Goal: Transaction & Acquisition: Obtain resource

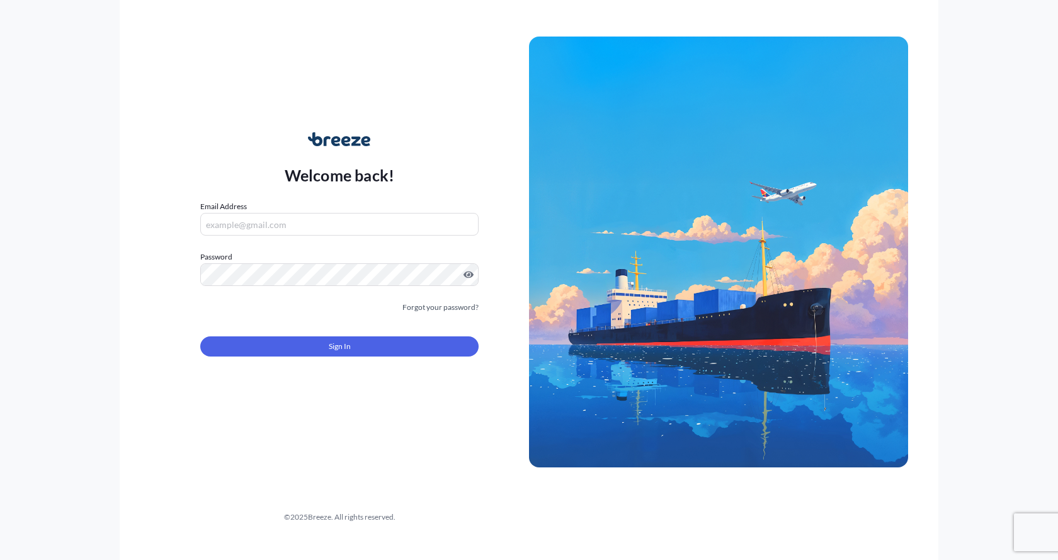
type input "[EMAIL_ADDRESS][DOMAIN_NAME]"
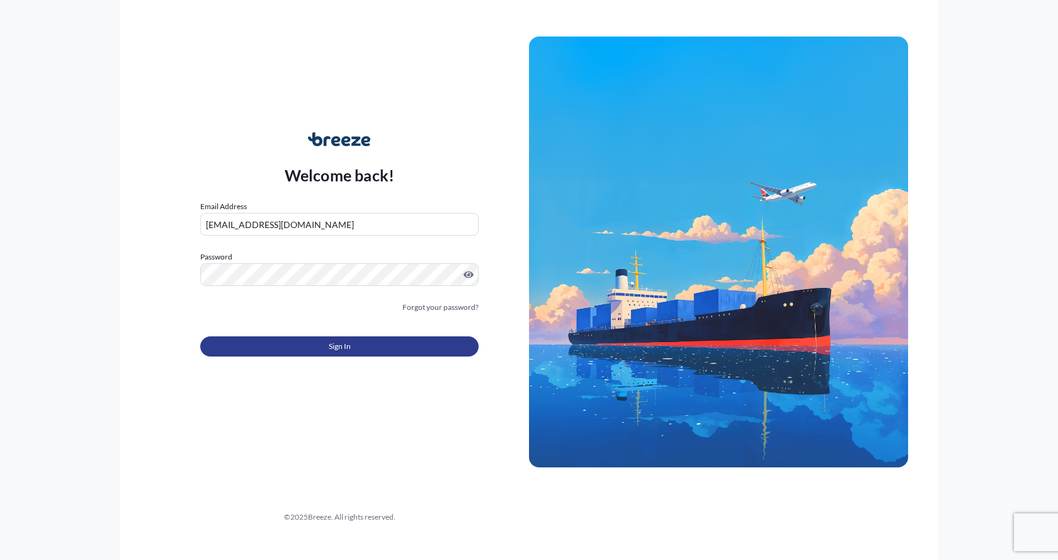
click at [307, 344] on button "Sign In" at bounding box center [339, 346] width 278 height 20
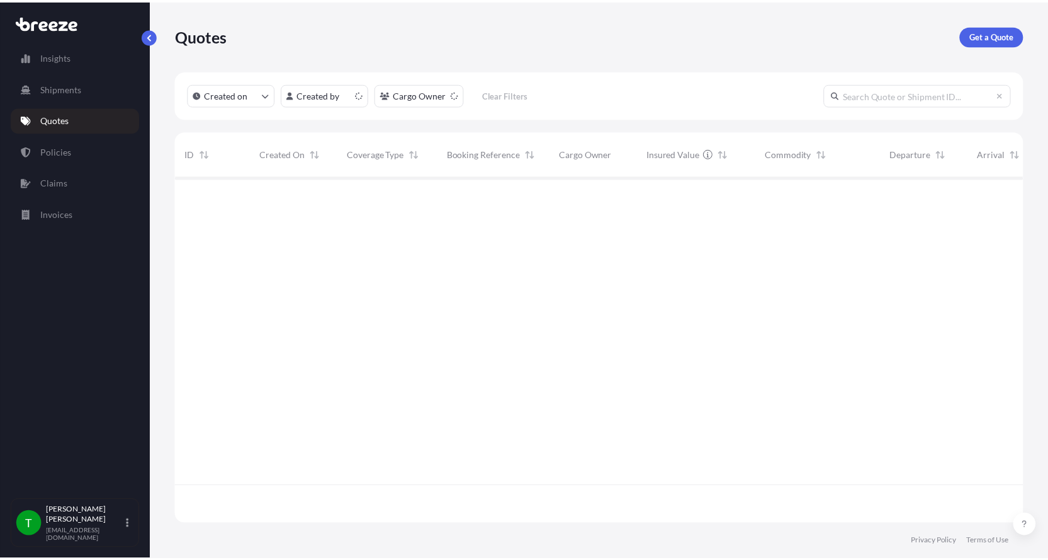
scroll to position [346, 847]
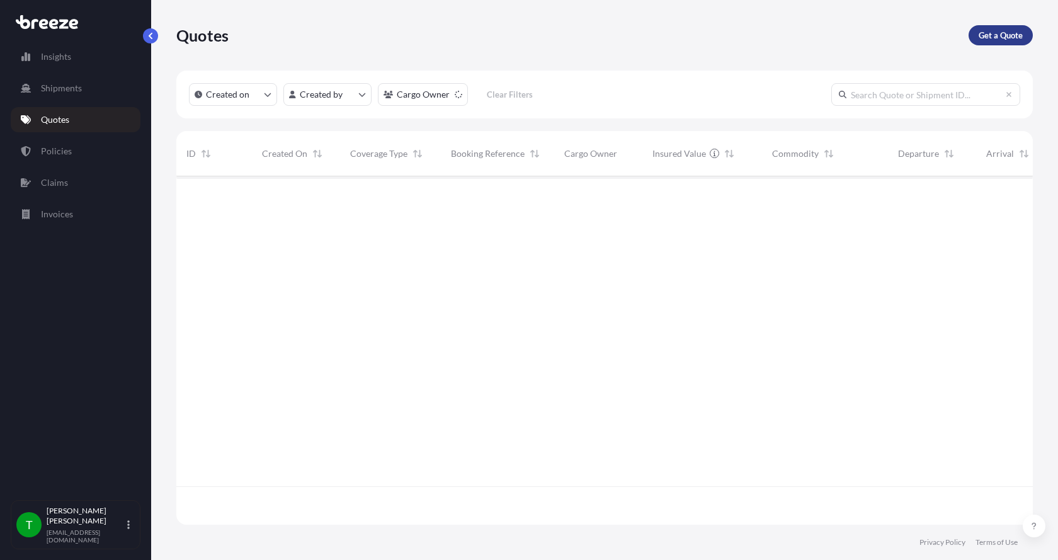
click at [992, 29] on p "Get a Quote" at bounding box center [1000, 35] width 44 height 13
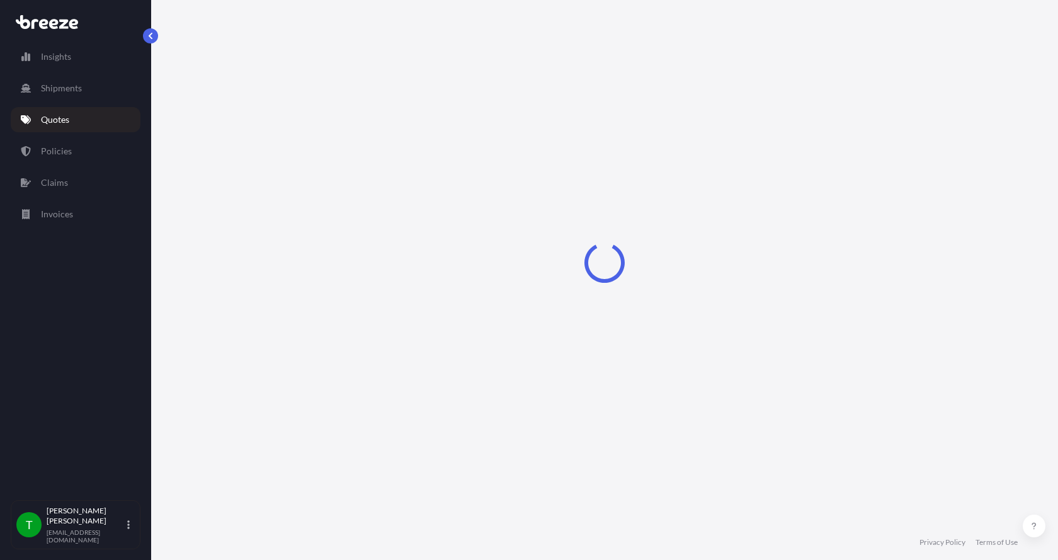
select select "Sea"
select select "1"
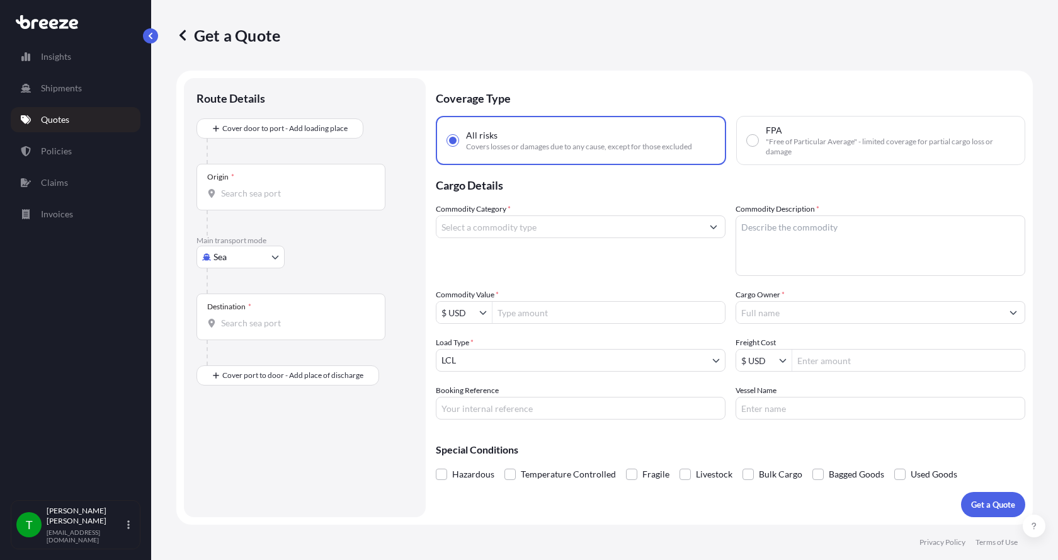
click at [229, 249] on body "Insights Shipments Quotes Policies Claims Invoices T [PERSON_NAME] [EMAIL_ADDRE…" at bounding box center [529, 280] width 1058 height 560
click at [233, 339] on span "Road" at bounding box center [230, 335] width 20 height 13
select select "Road"
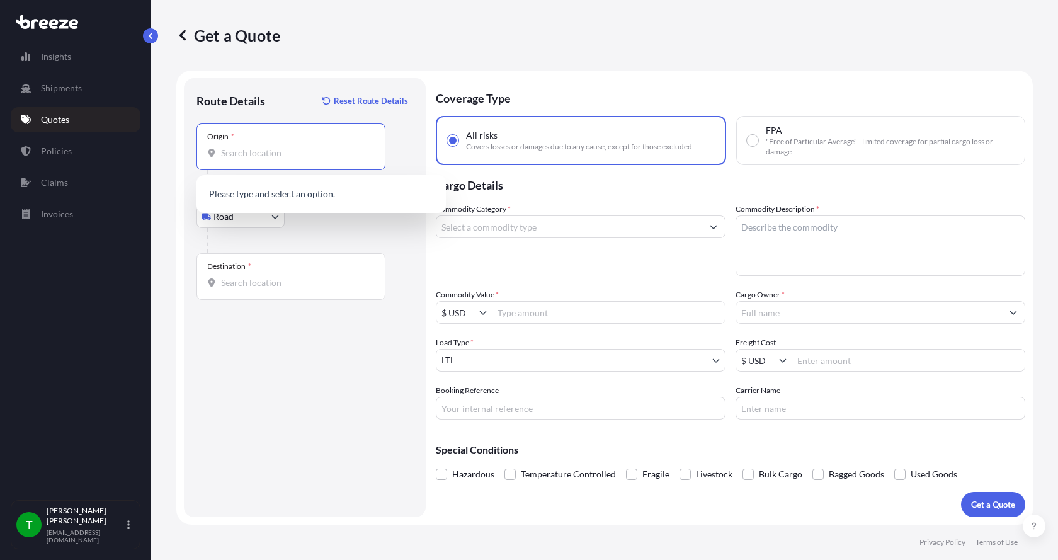
click at [249, 151] on input "Origin *" at bounding box center [295, 153] width 149 height 13
type input "60123"
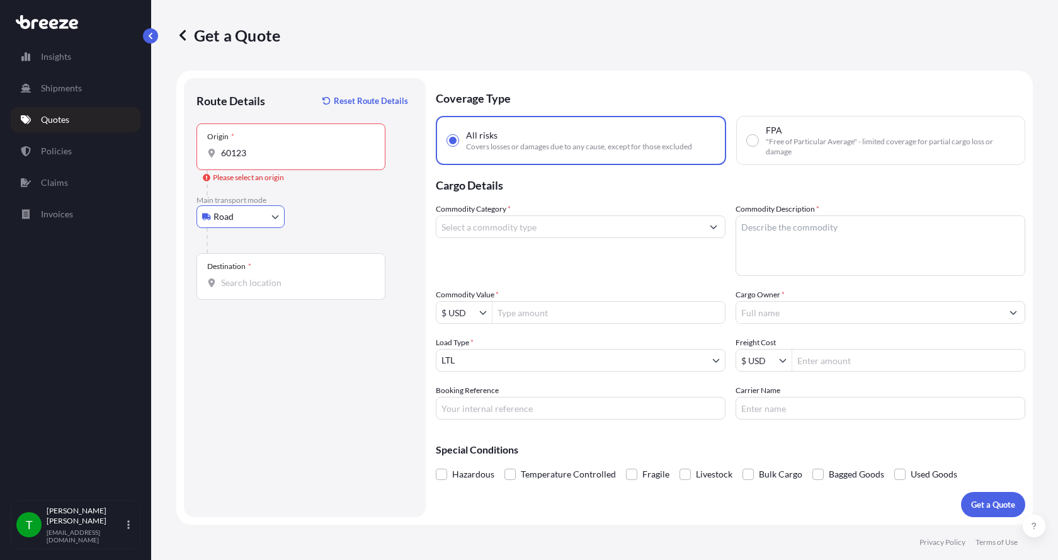
click at [249, 151] on input "60123" at bounding box center [295, 153] width 149 height 13
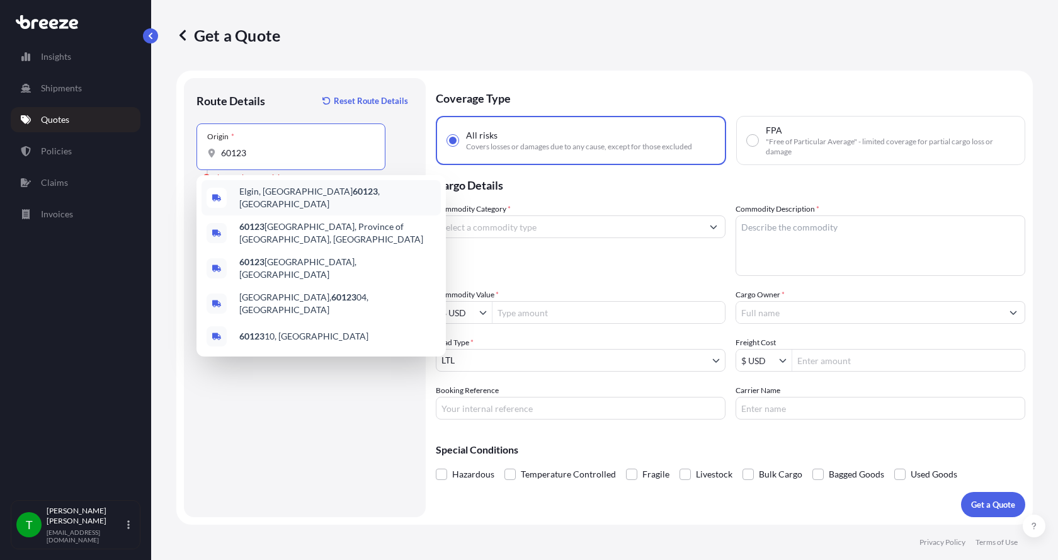
click at [255, 184] on div "Elgin, IL 60123 , [GEOGRAPHIC_DATA]" at bounding box center [320, 197] width 239 height 35
type input "Elgin, IL 60123, [GEOGRAPHIC_DATA]"
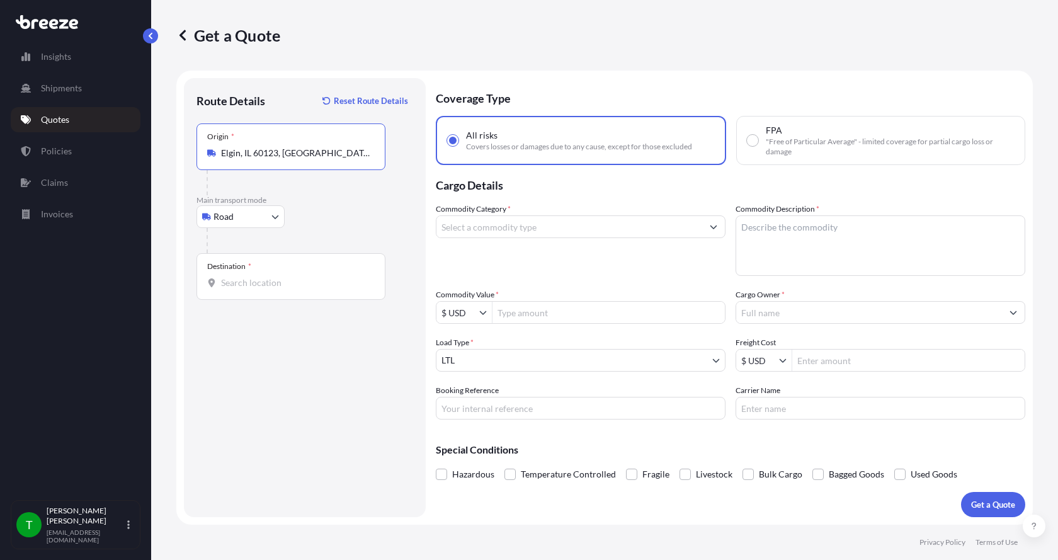
click at [237, 283] on input "Destination *" at bounding box center [295, 282] width 149 height 13
type input "Elgin, IL 60123, [GEOGRAPHIC_DATA]"
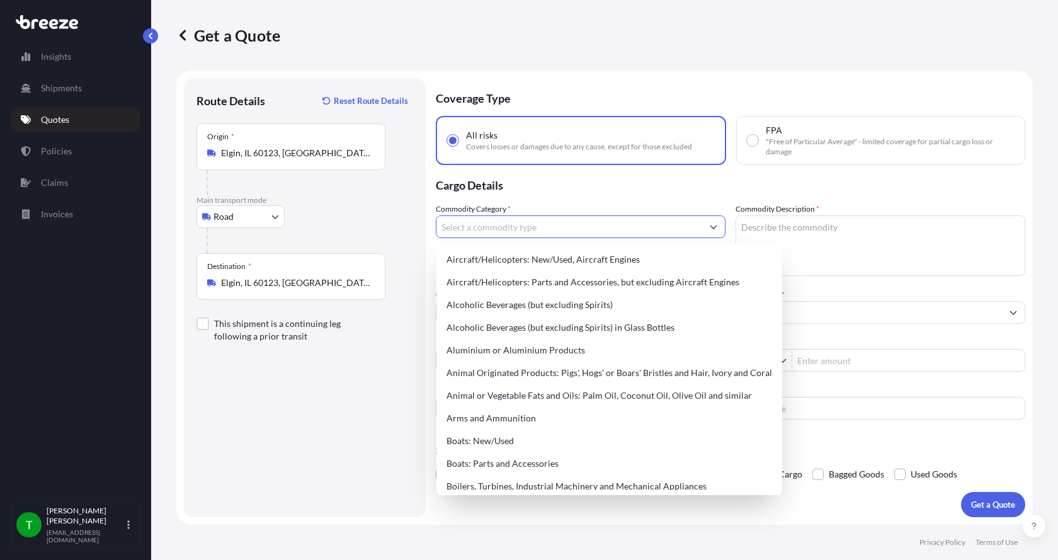
click at [485, 227] on input "Commodity Category *" at bounding box center [569, 226] width 266 height 23
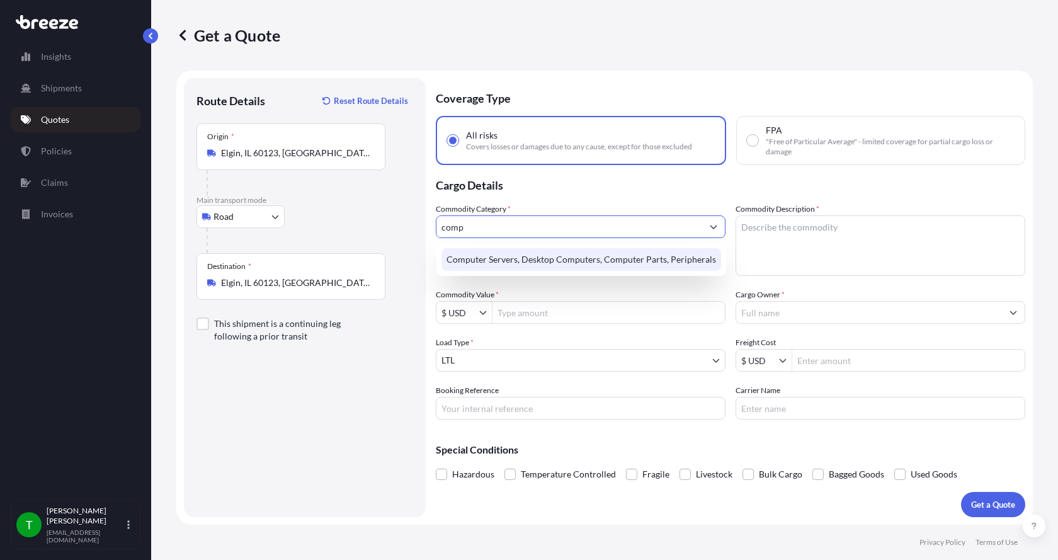
click at [482, 262] on div "Computer Servers, Desktop Computers, Computer Parts, Peripherals" at bounding box center [581, 259] width 280 height 23
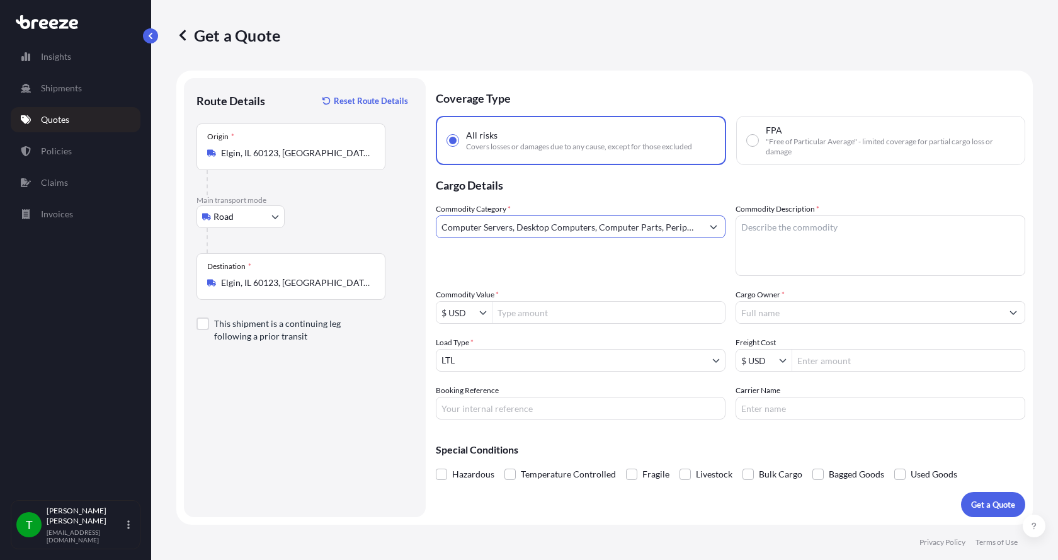
type input "Computer Servers, Desktop Computers, Computer Parts, Peripherals"
click at [831, 266] on textarea "Commodity Description *" at bounding box center [880, 245] width 290 height 60
type textarea "monitors"
type input "57,485"
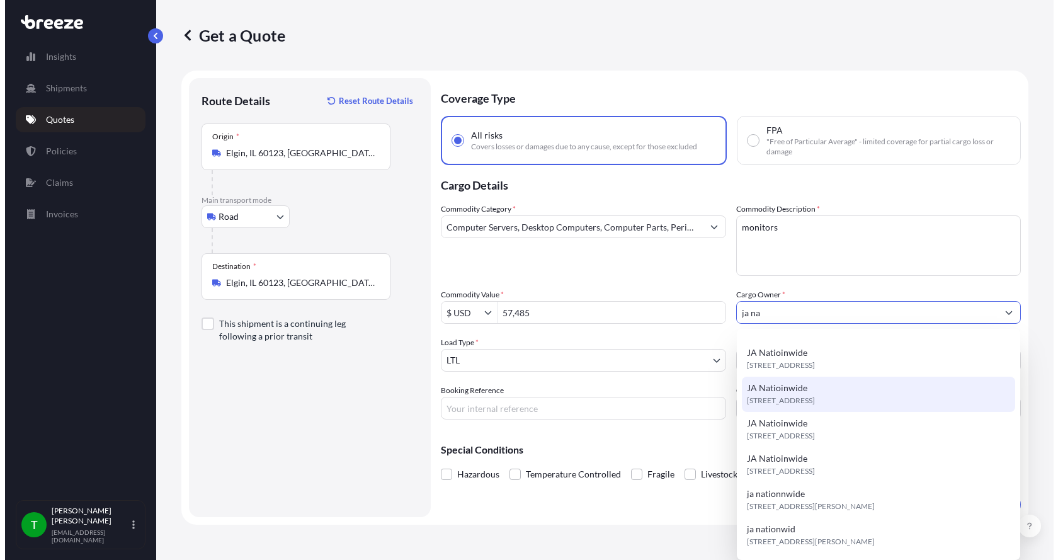
scroll to position [126, 0]
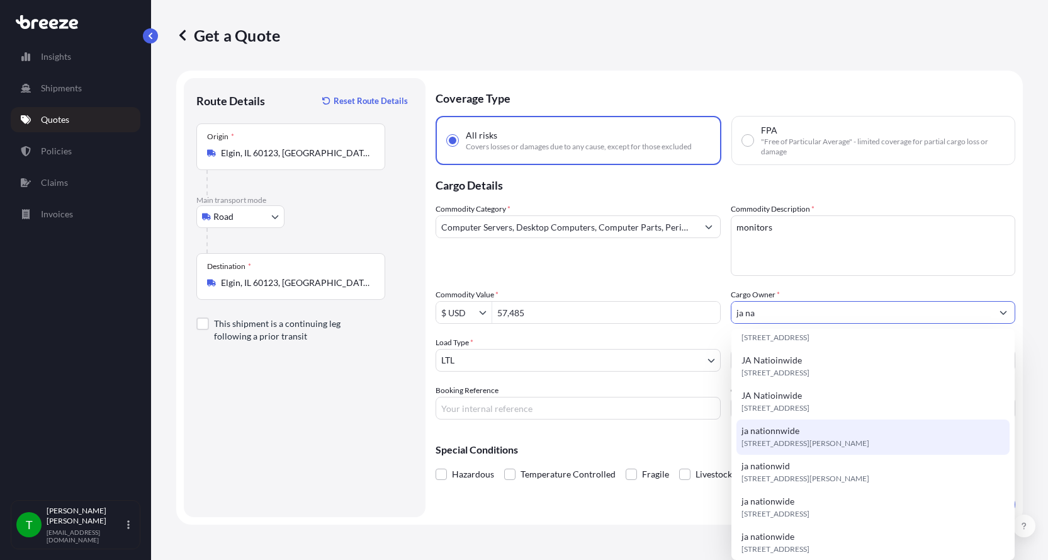
click at [839, 439] on span "[STREET_ADDRESS][PERSON_NAME]" at bounding box center [806, 443] width 128 height 13
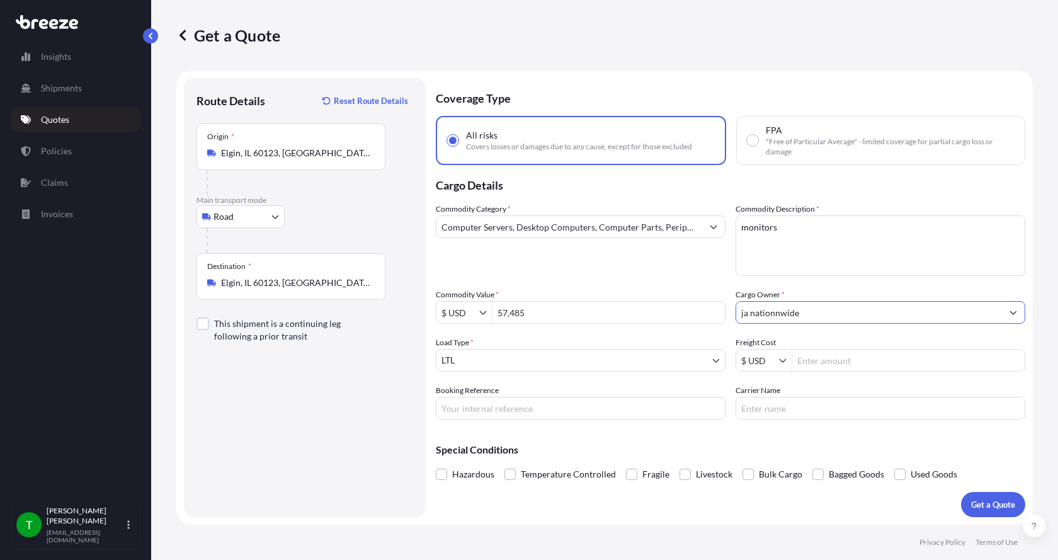
type input "ja nationnwide"
click at [820, 360] on input "Freight Cost" at bounding box center [908, 360] width 232 height 23
type input "150"
click at [995, 503] on p "Get a Quote" at bounding box center [993, 504] width 44 height 13
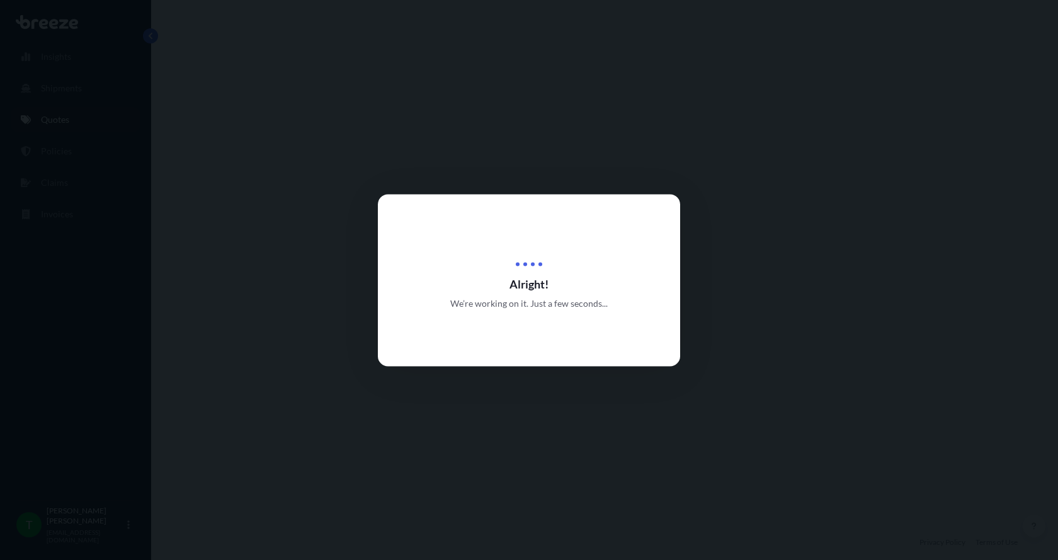
select select "Road"
select select "1"
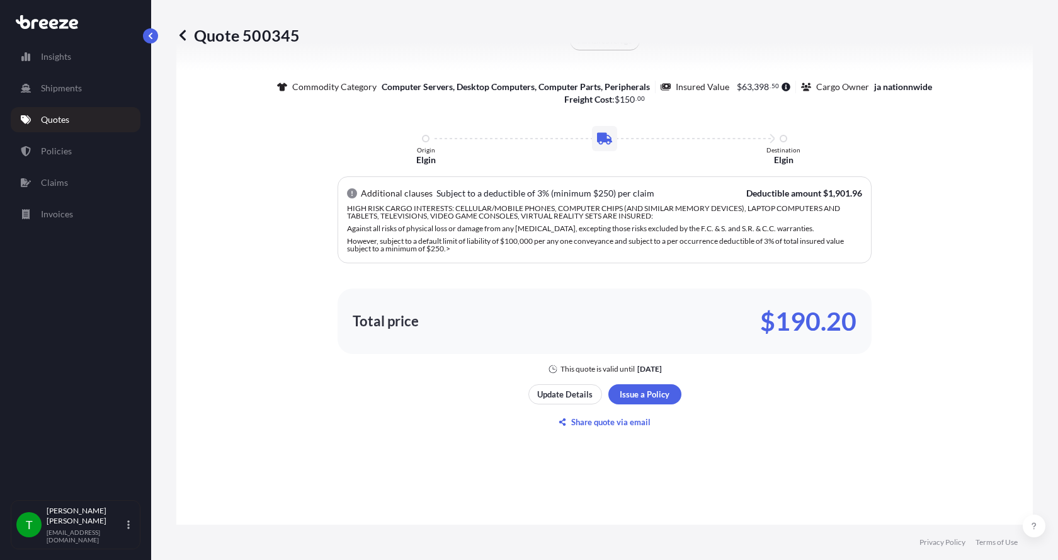
scroll to position [718, 0]
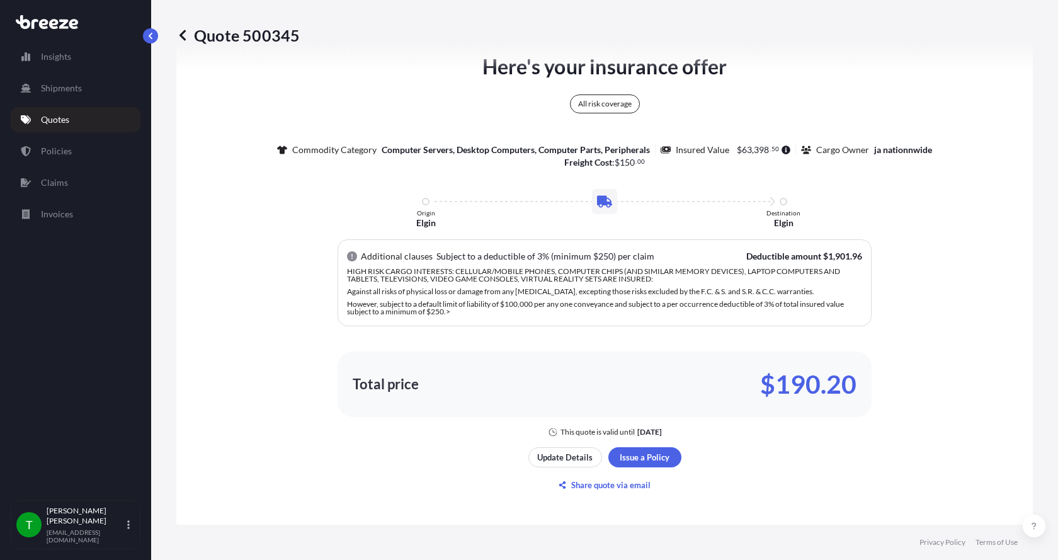
click at [776, 82] on div "All risk coverage Commodity Category Computer Servers, Desktop Computers, Compu…" at bounding box center [604, 125] width 655 height 87
